Goal: Entertainment & Leisure: Browse casually

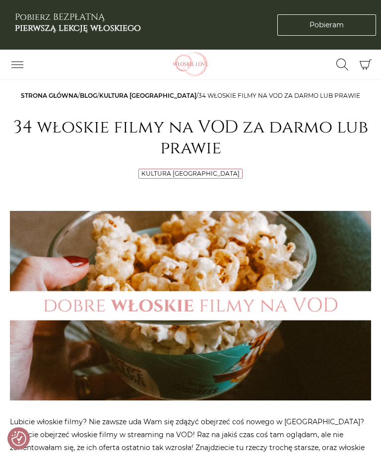
checkbox input "true"
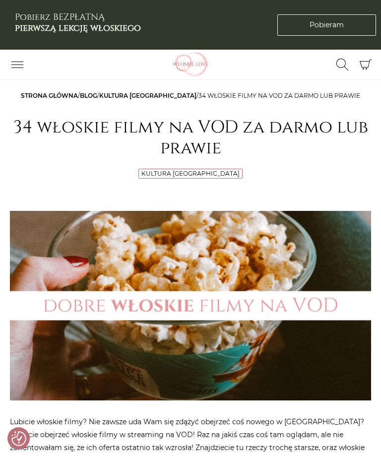
checkbox input "true"
